Goal: Information Seeking & Learning: Check status

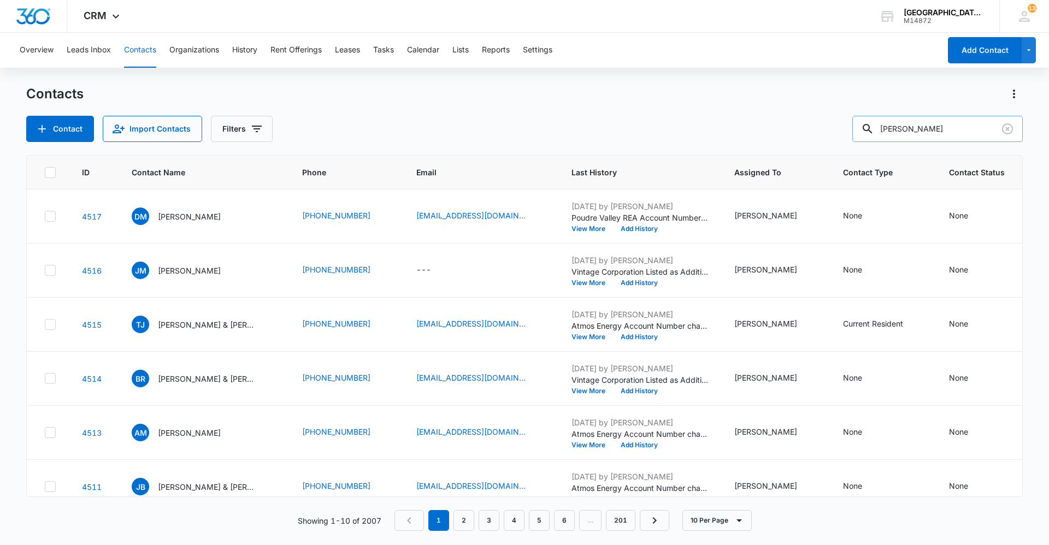
type input "[PERSON_NAME]"
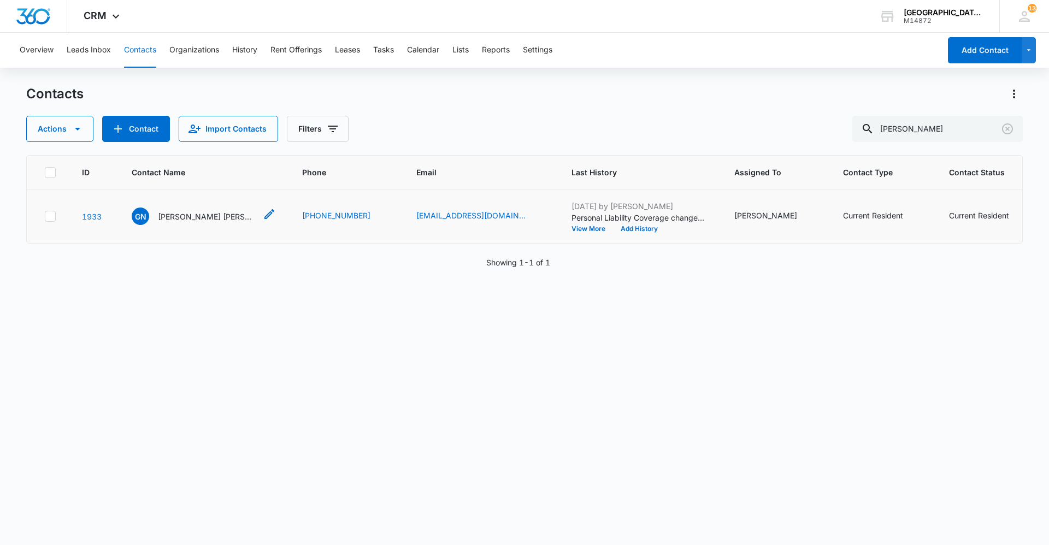
click at [202, 209] on div "GN [PERSON_NAME] [PERSON_NAME]" at bounding box center [194, 216] width 125 height 17
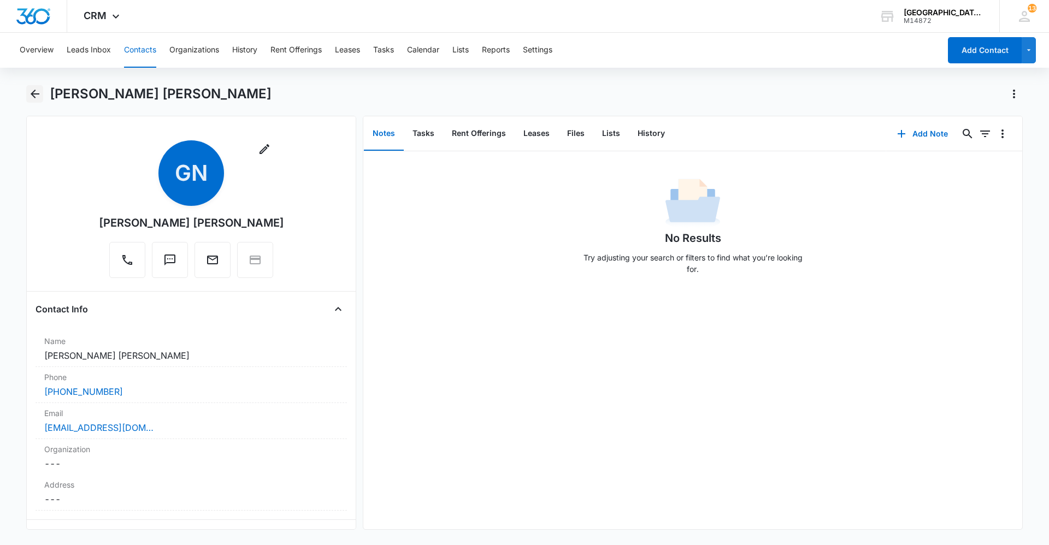
click at [39, 91] on icon "Back" at bounding box center [34, 93] width 13 height 13
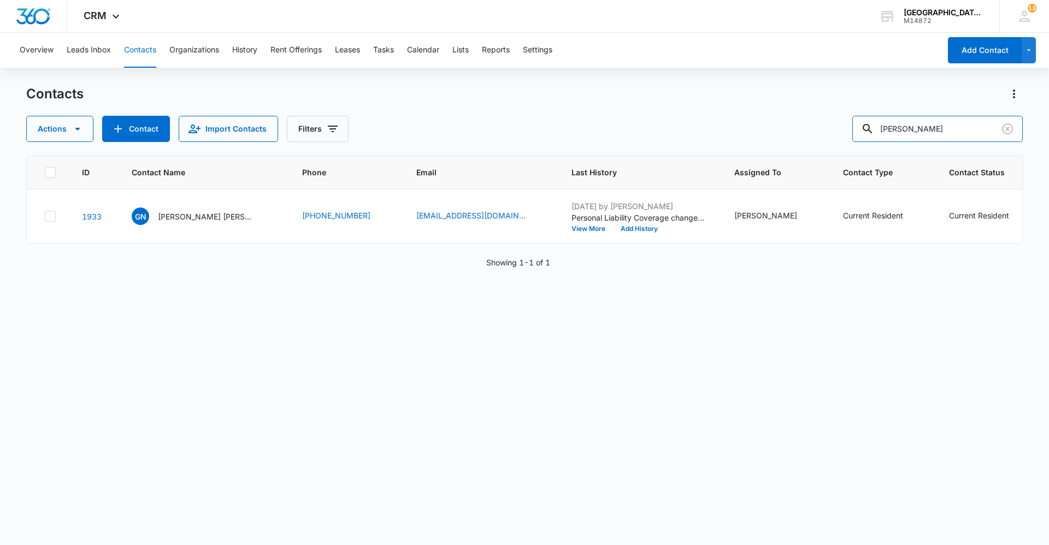
drag, startPoint x: 956, startPoint y: 129, endPoint x: 697, endPoint y: 155, distance: 260.9
click at [709, 155] on div "Contacts Actions Contact Import Contacts Filters [PERSON_NAME] ID Contact Name …" at bounding box center [524, 314] width 997 height 459
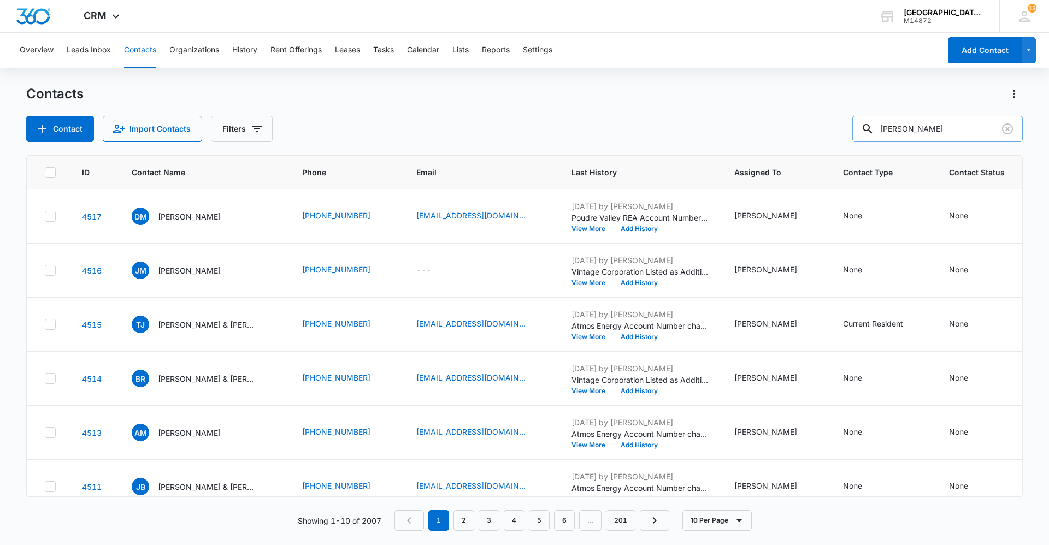
type input "[PERSON_NAME]"
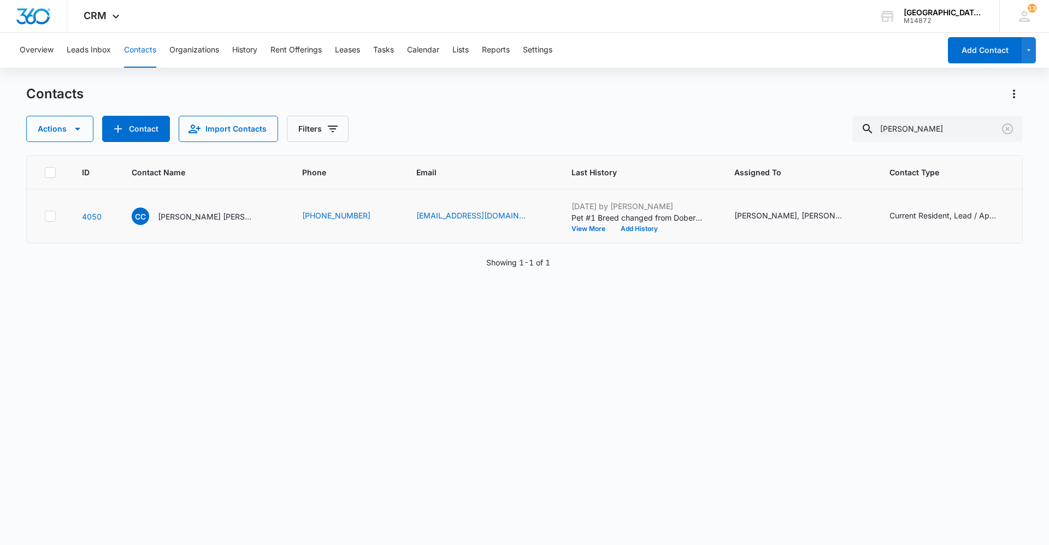
click at [222, 207] on td "CC [PERSON_NAME] [PERSON_NAME]" at bounding box center [204, 217] width 171 height 54
click at [218, 218] on p "[PERSON_NAME] [PERSON_NAME]" at bounding box center [207, 216] width 98 height 11
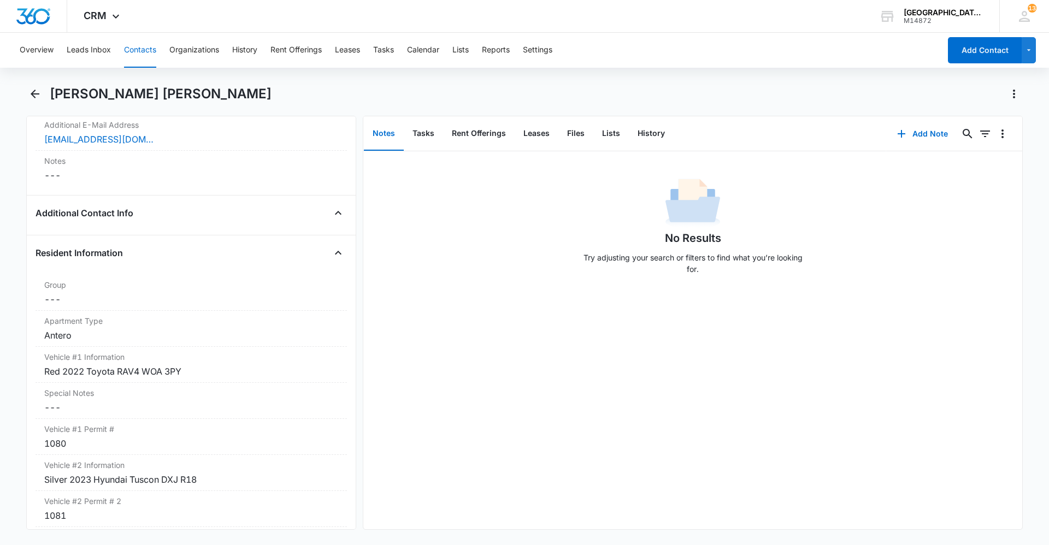
scroll to position [825, 0]
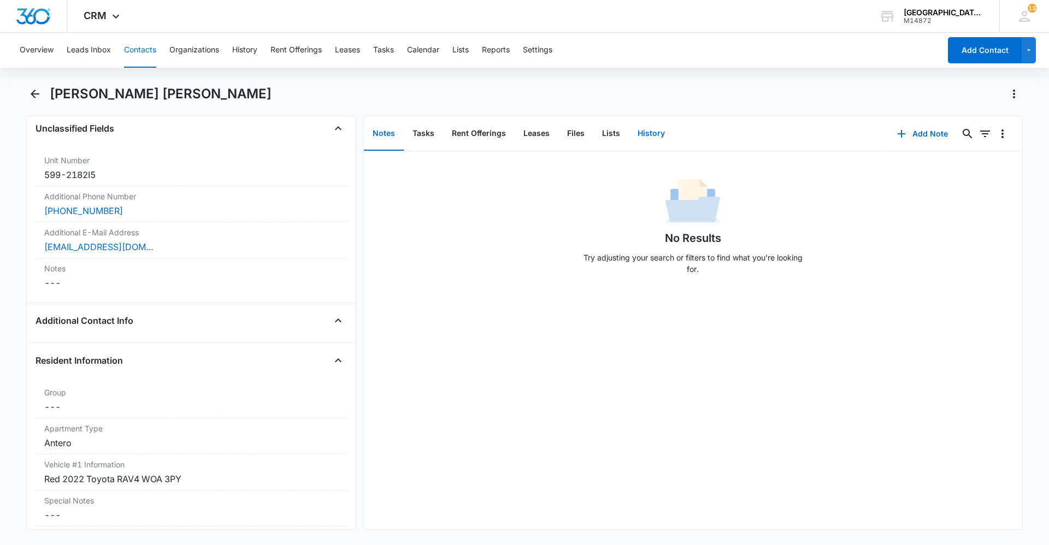
click at [659, 132] on button "History" at bounding box center [651, 134] width 45 height 34
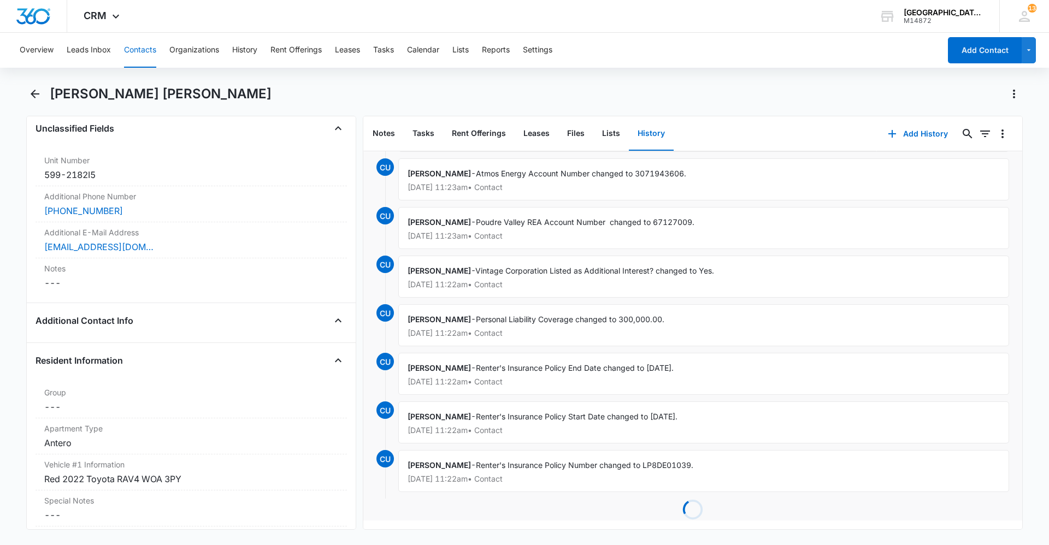
scroll to position [160, 0]
click at [377, 134] on button "Notes" at bounding box center [384, 134] width 40 height 34
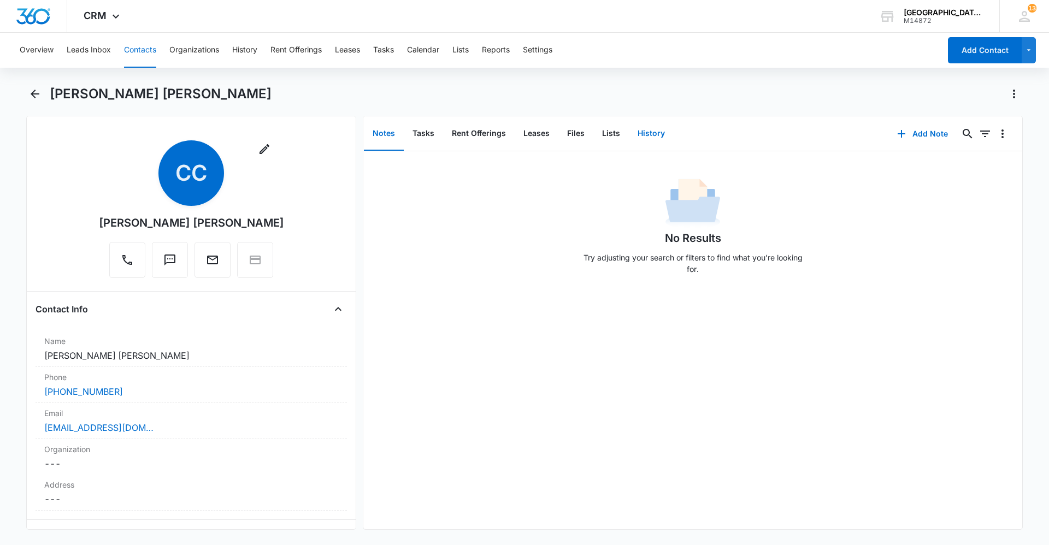
click at [636, 129] on button "History" at bounding box center [651, 134] width 45 height 34
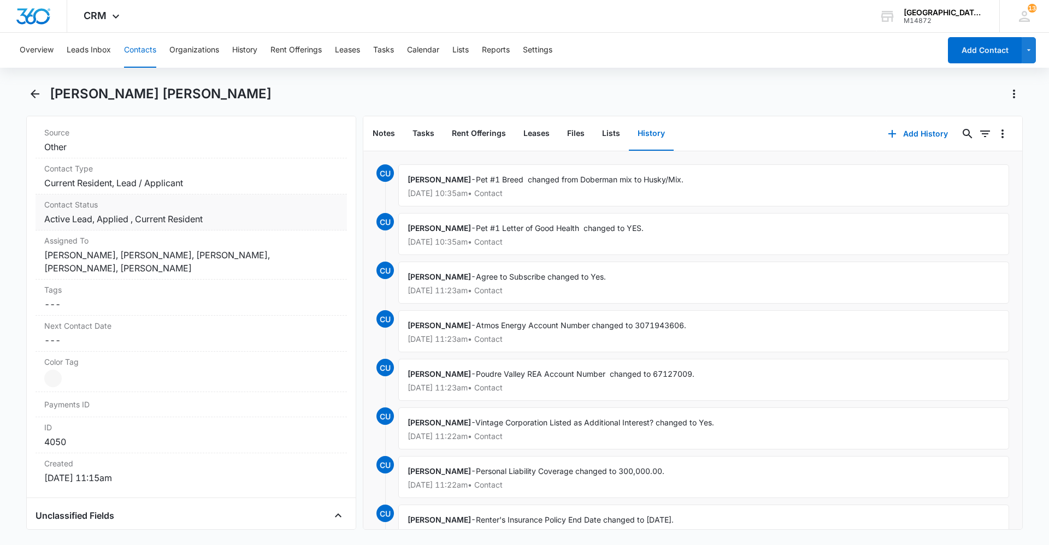
scroll to position [492, 0]
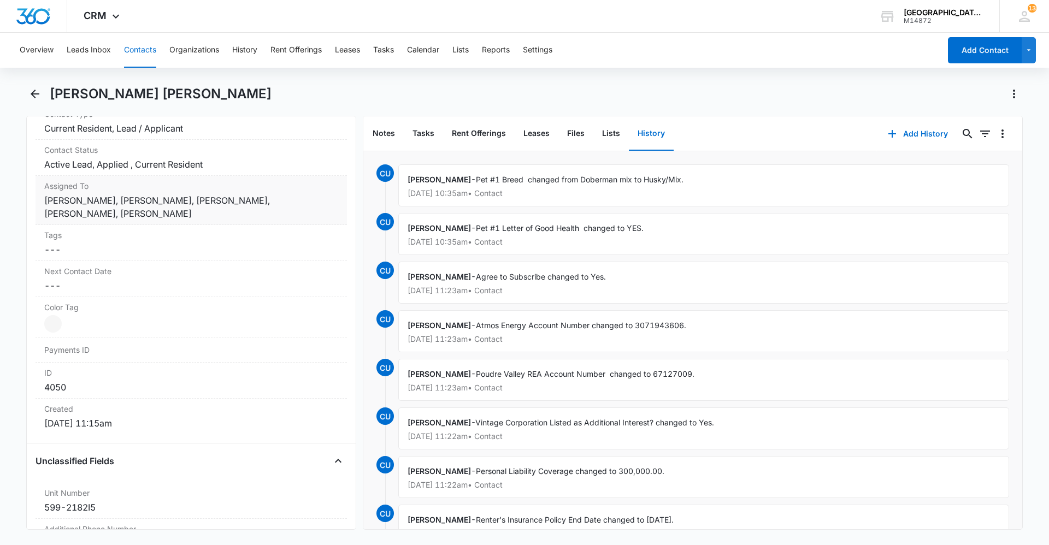
click at [272, 213] on dd "Cancel Save Changes [PERSON_NAME], [PERSON_NAME], [PERSON_NAME], [PERSON_NAME],…" at bounding box center [191, 207] width 294 height 26
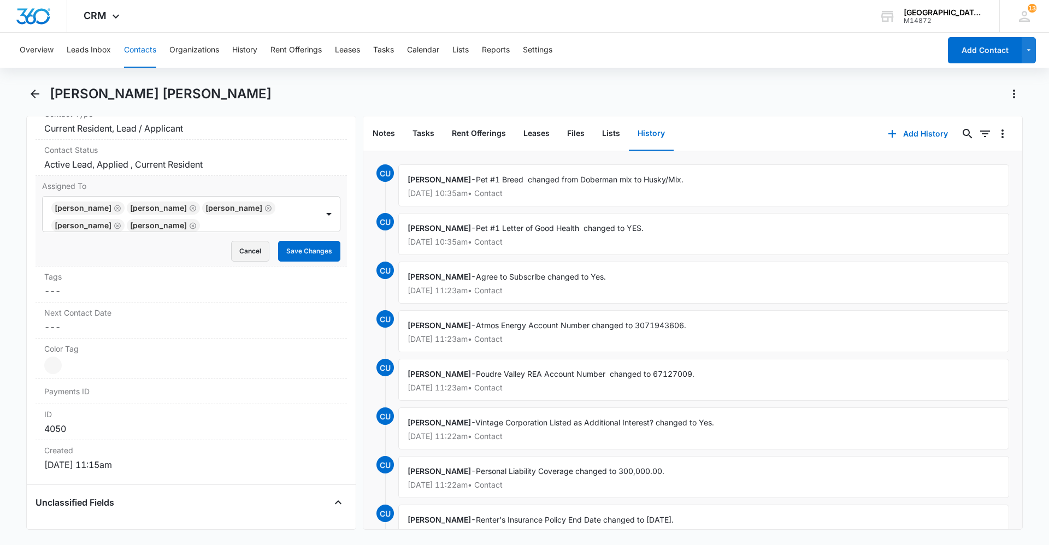
scroll to position [0, 0]
click at [253, 249] on button "Cancel" at bounding box center [250, 251] width 38 height 21
